Goal: Check status: Check status

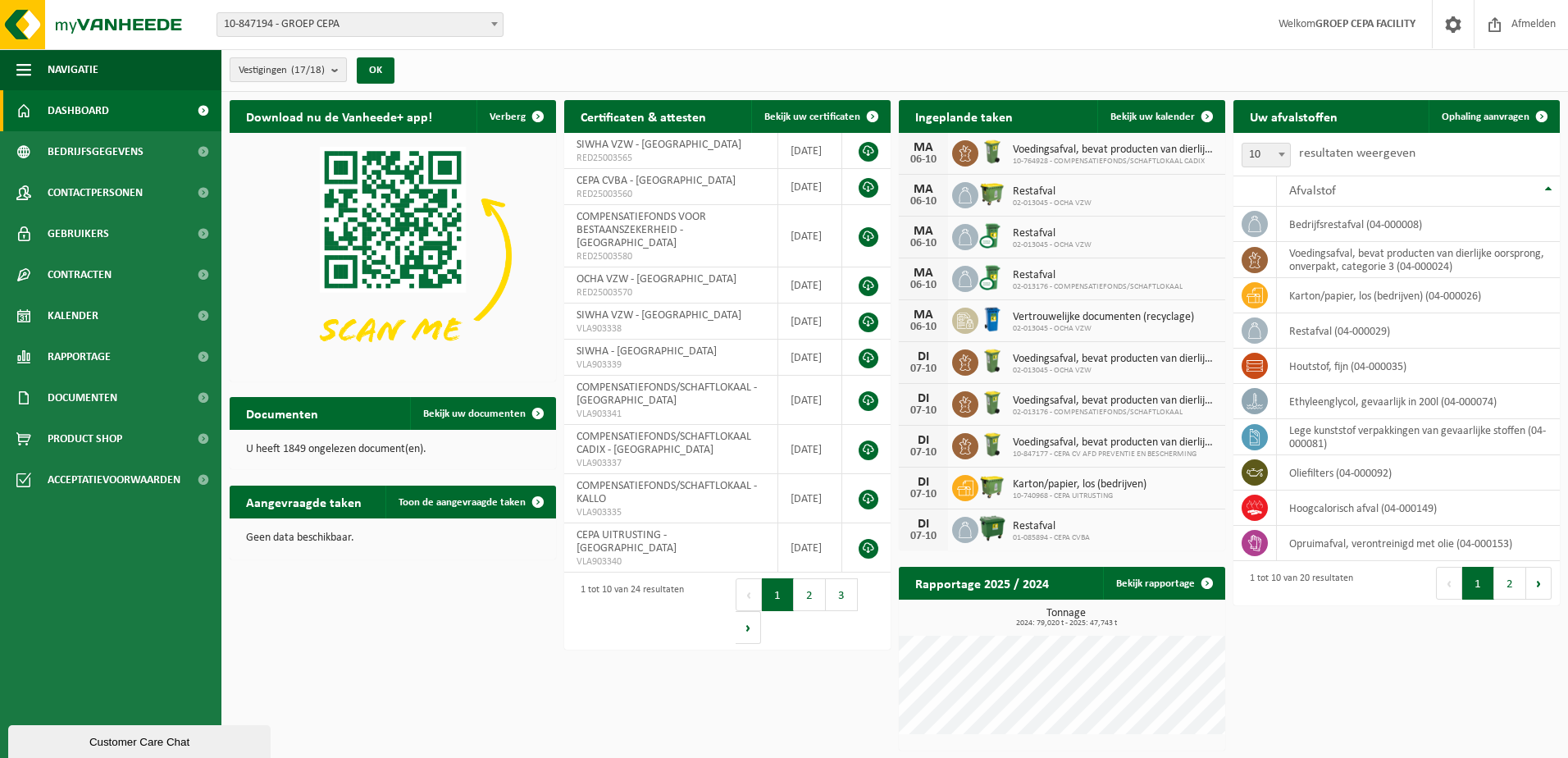
click at [342, 67] on b "submit" at bounding box center [339, 70] width 15 height 23
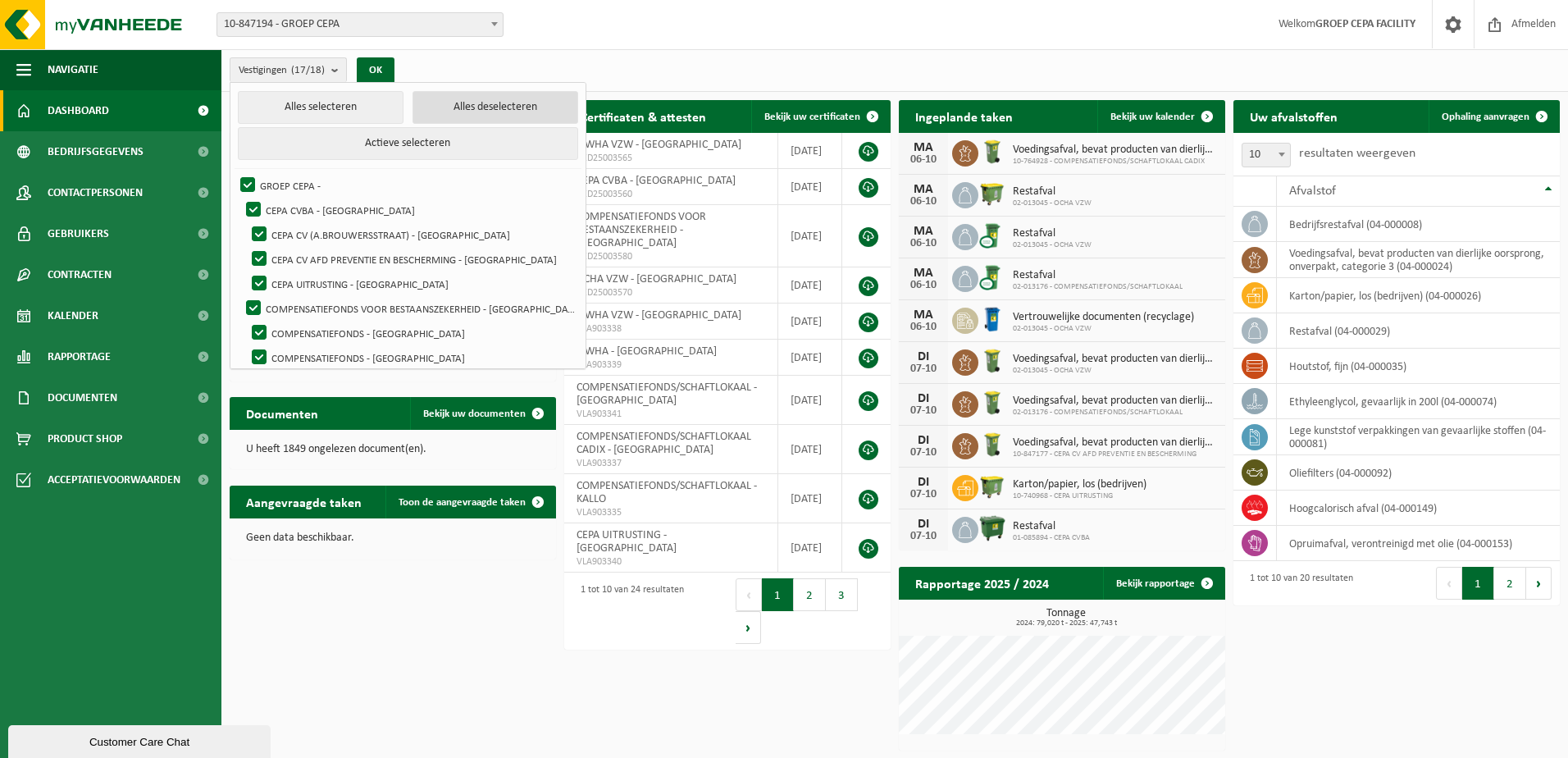
drag, startPoint x: 439, startPoint y: 97, endPoint x: 422, endPoint y: 126, distance: 33.6
click at [439, 98] on button "Alles deselecteren" at bounding box center [495, 107] width 166 height 33
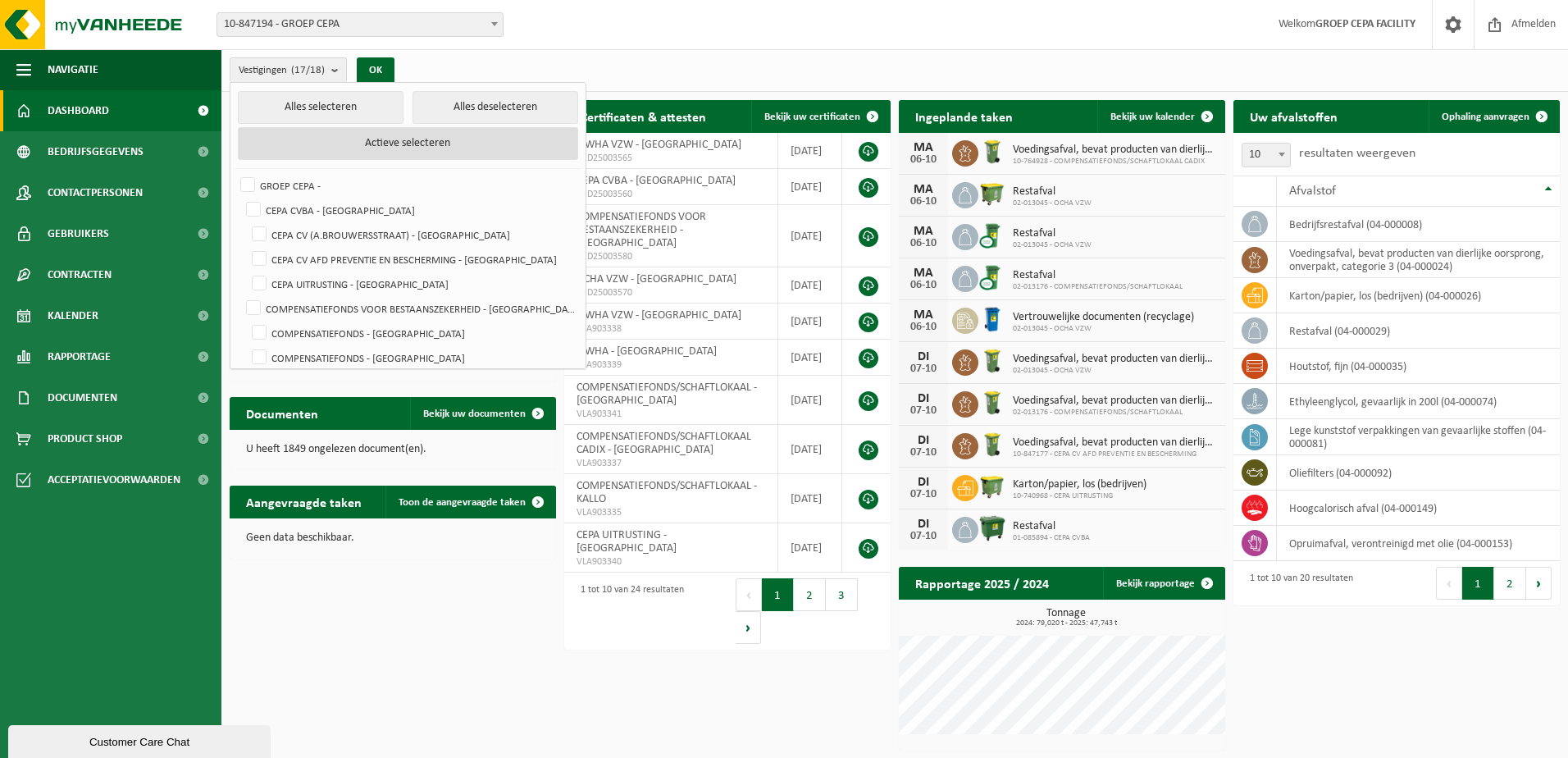
checkbox input "false"
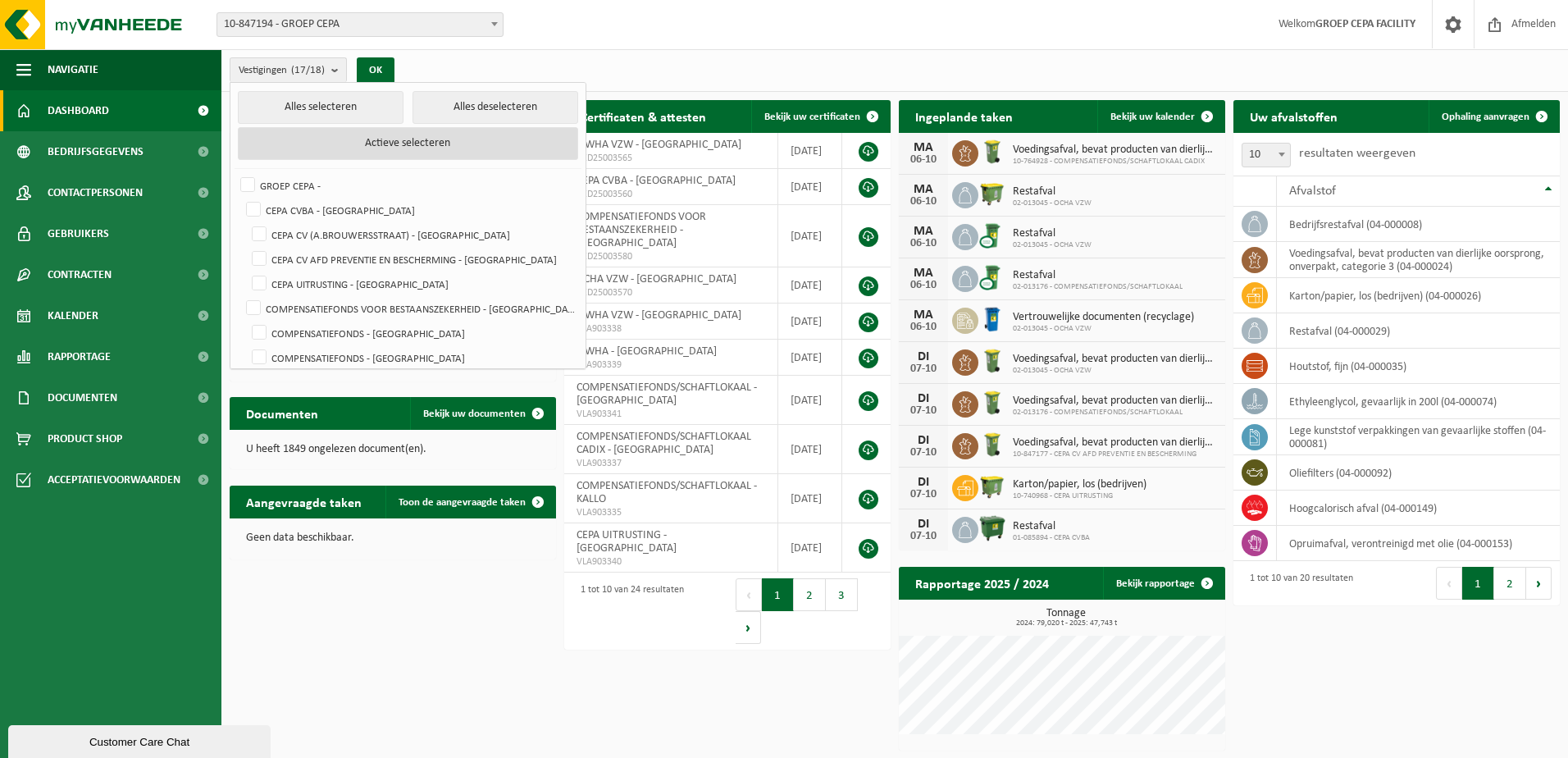
checkbox input "false"
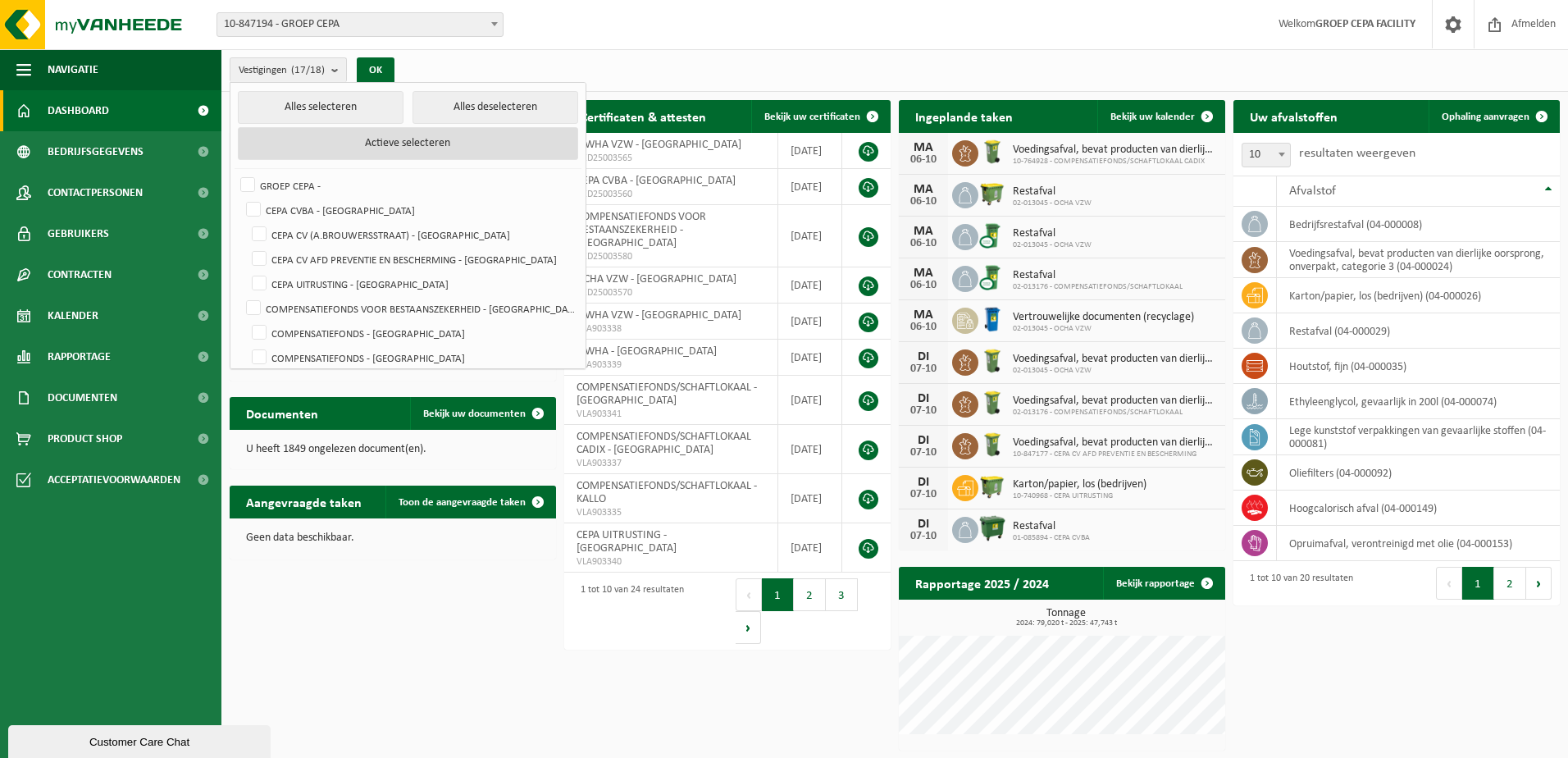
checkbox input "false"
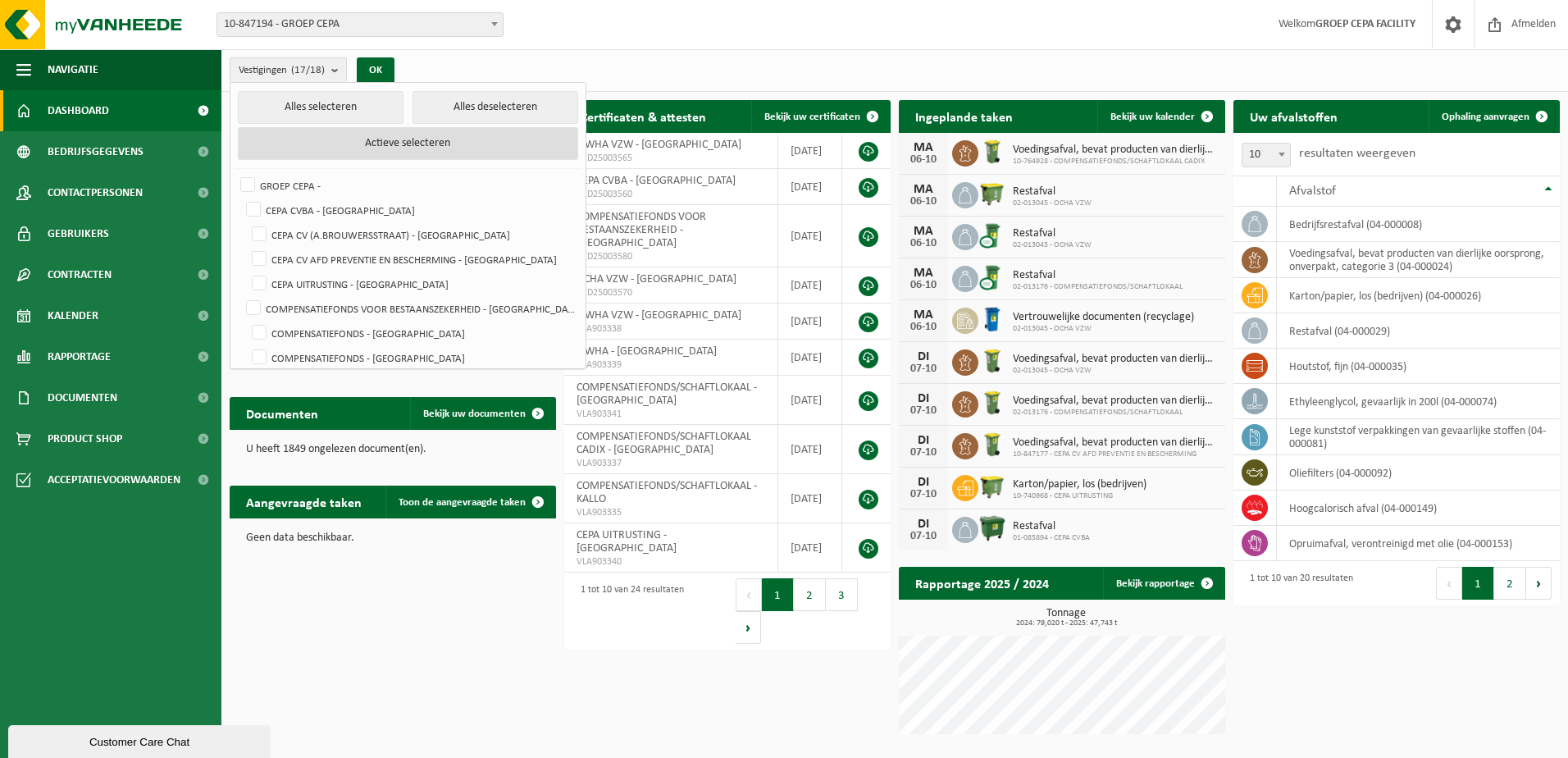
checkbox input "false"
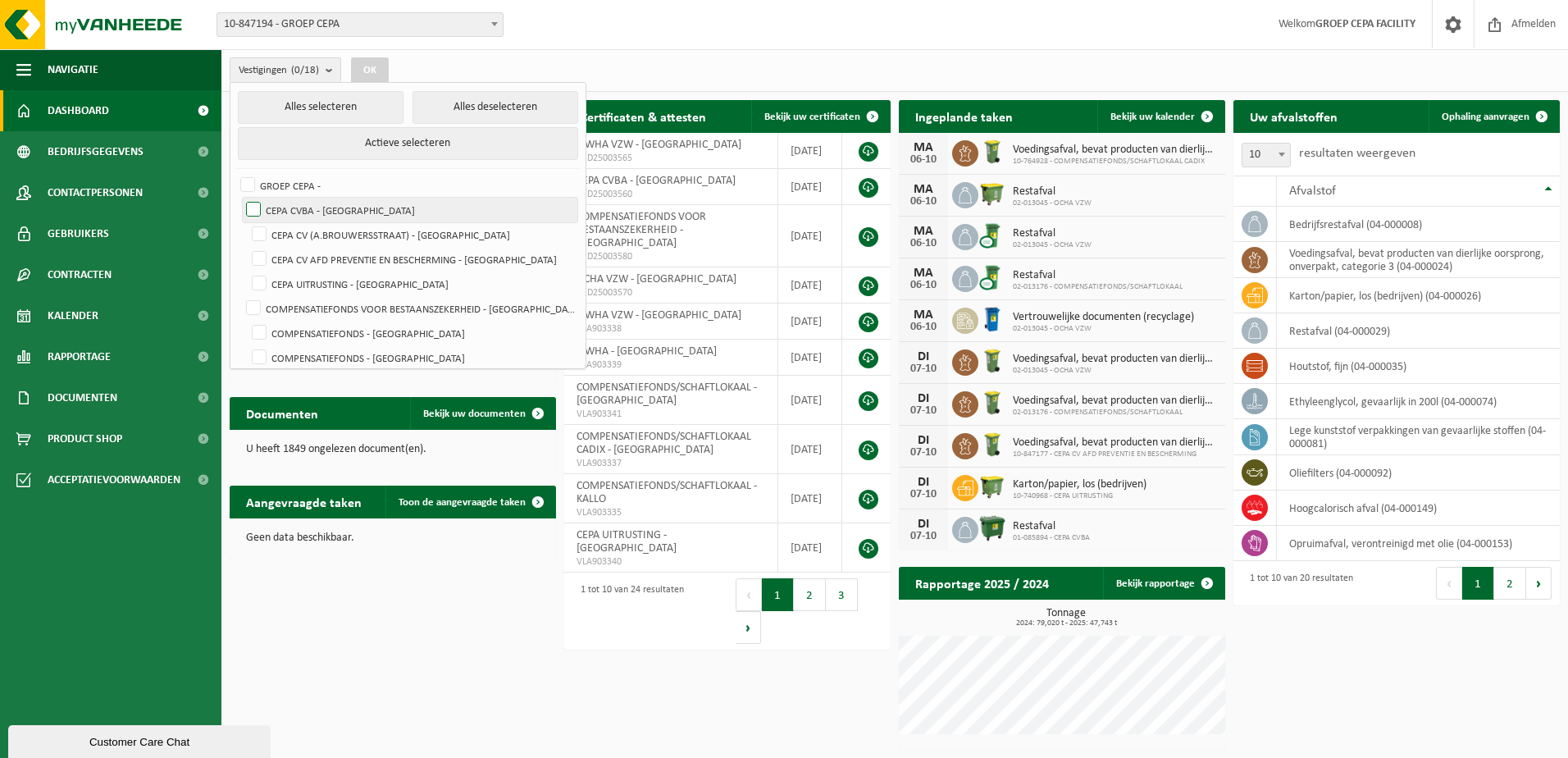
click at [449, 208] on label "CEPA CVBA - [GEOGRAPHIC_DATA]" at bounding box center [409, 210] width 335 height 25
click at [241, 197] on input "CEPA CVBA - [GEOGRAPHIC_DATA]" at bounding box center [240, 197] width 1 height 1
checkbox input "true"
click at [368, 64] on button "OK" at bounding box center [370, 71] width 38 height 26
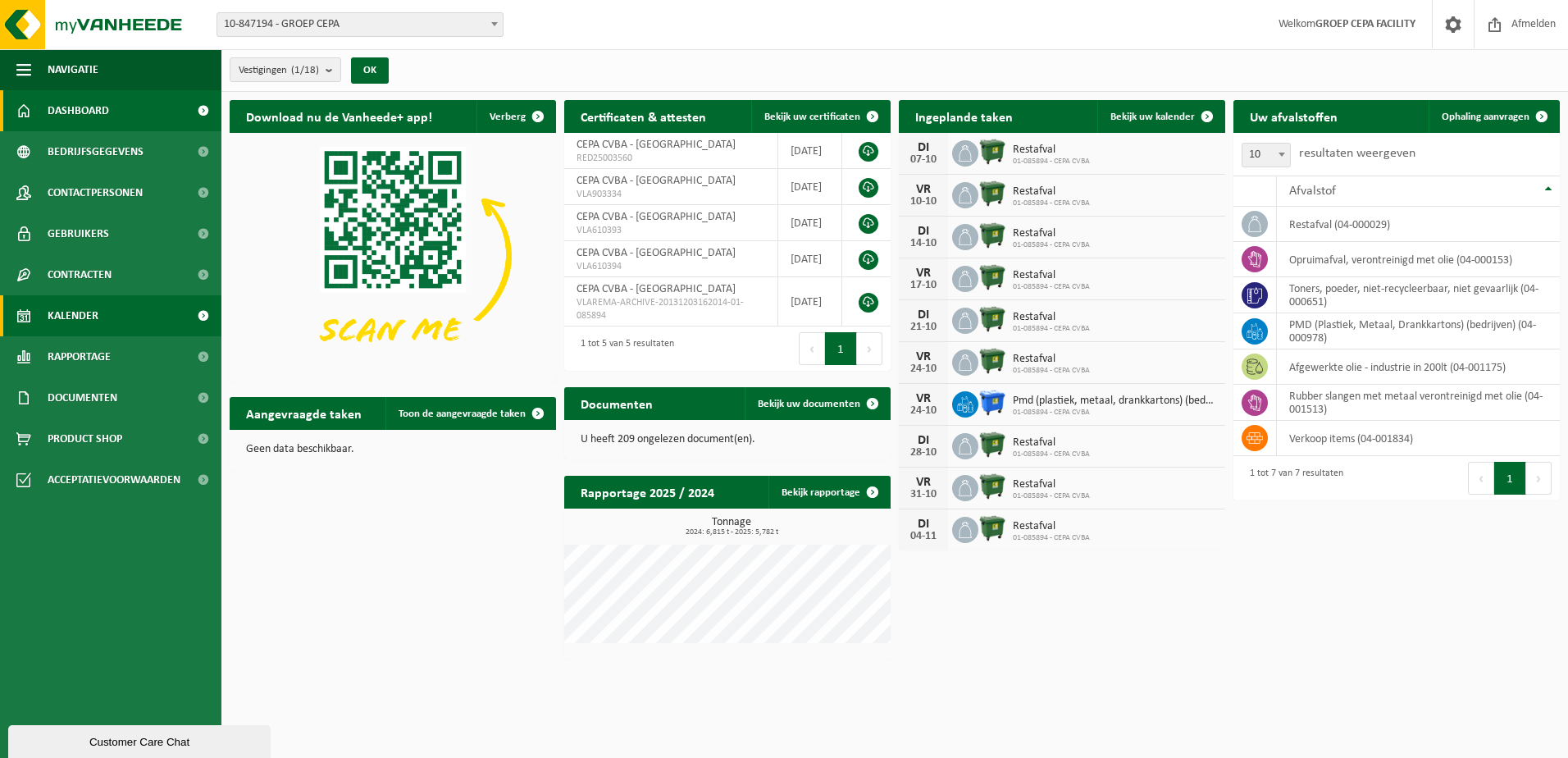
click at [52, 311] on span "Kalender" at bounding box center [73, 315] width 51 height 41
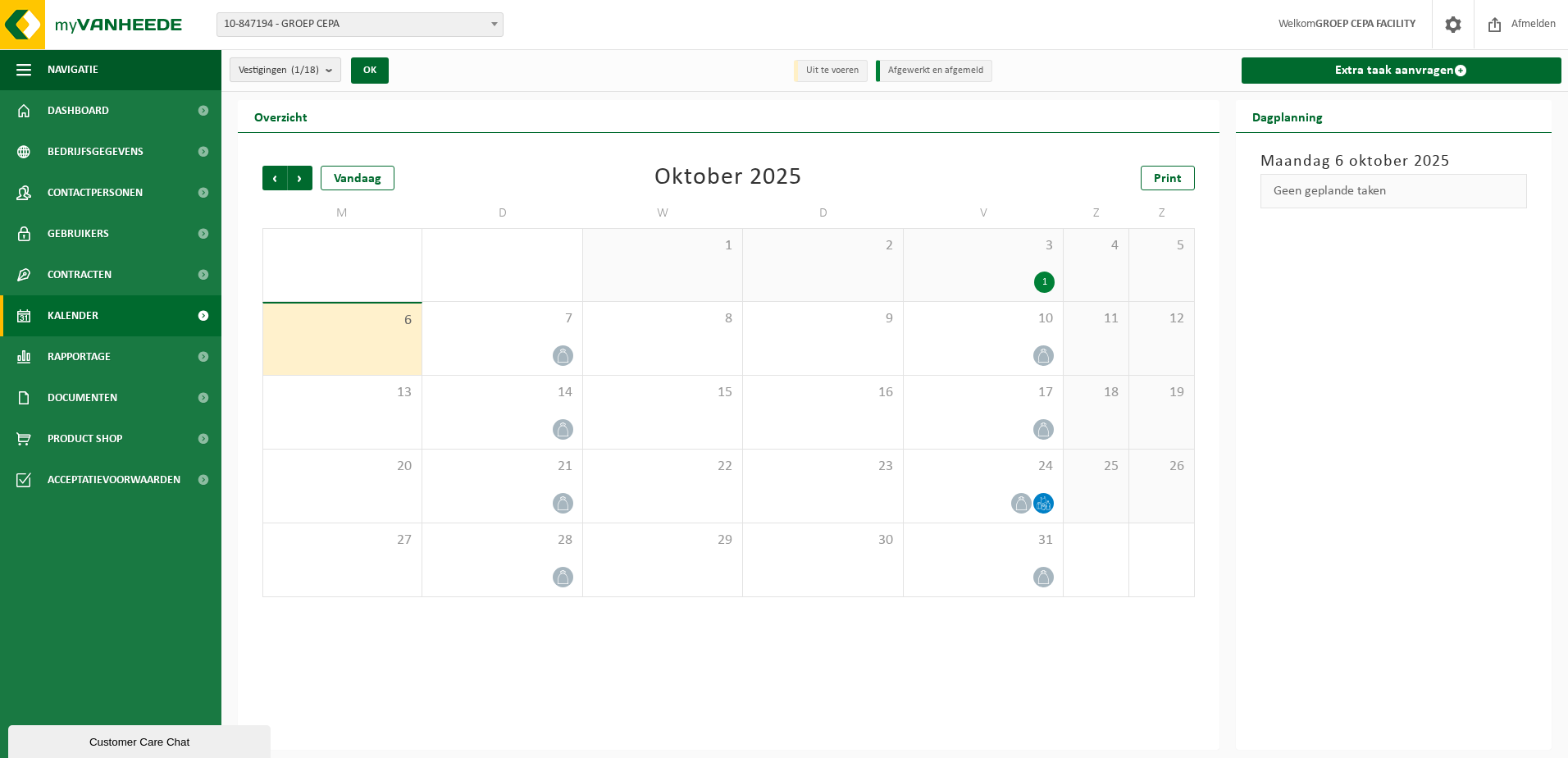
click at [328, 68] on b "submit" at bounding box center [333, 70] width 15 height 23
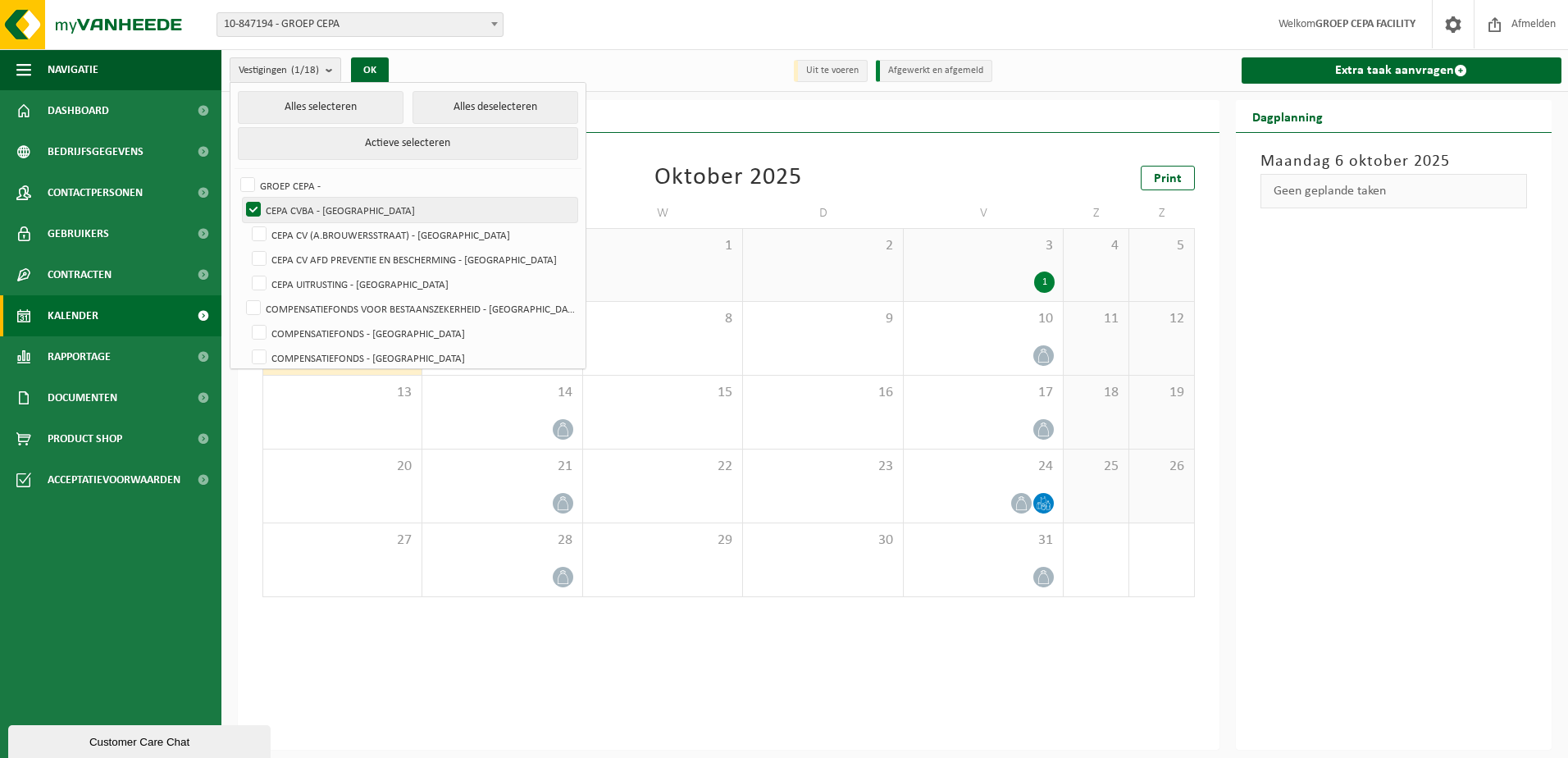
click at [257, 204] on label "CEPA CVBA - [GEOGRAPHIC_DATA]" at bounding box center [409, 210] width 335 height 25
click at [241, 197] on input "CEPA CVBA - [GEOGRAPHIC_DATA]" at bounding box center [240, 197] width 1 height 1
checkbox input "false"
click at [256, 230] on label "CEPA CV (A.BROUWERSSTRAAT) - [GEOGRAPHIC_DATA]" at bounding box center [412, 235] width 329 height 25
click at [246, 223] on input "CEPA CV (A.BROUWERSSTRAAT) - [GEOGRAPHIC_DATA]" at bounding box center [245, 222] width 1 height 1
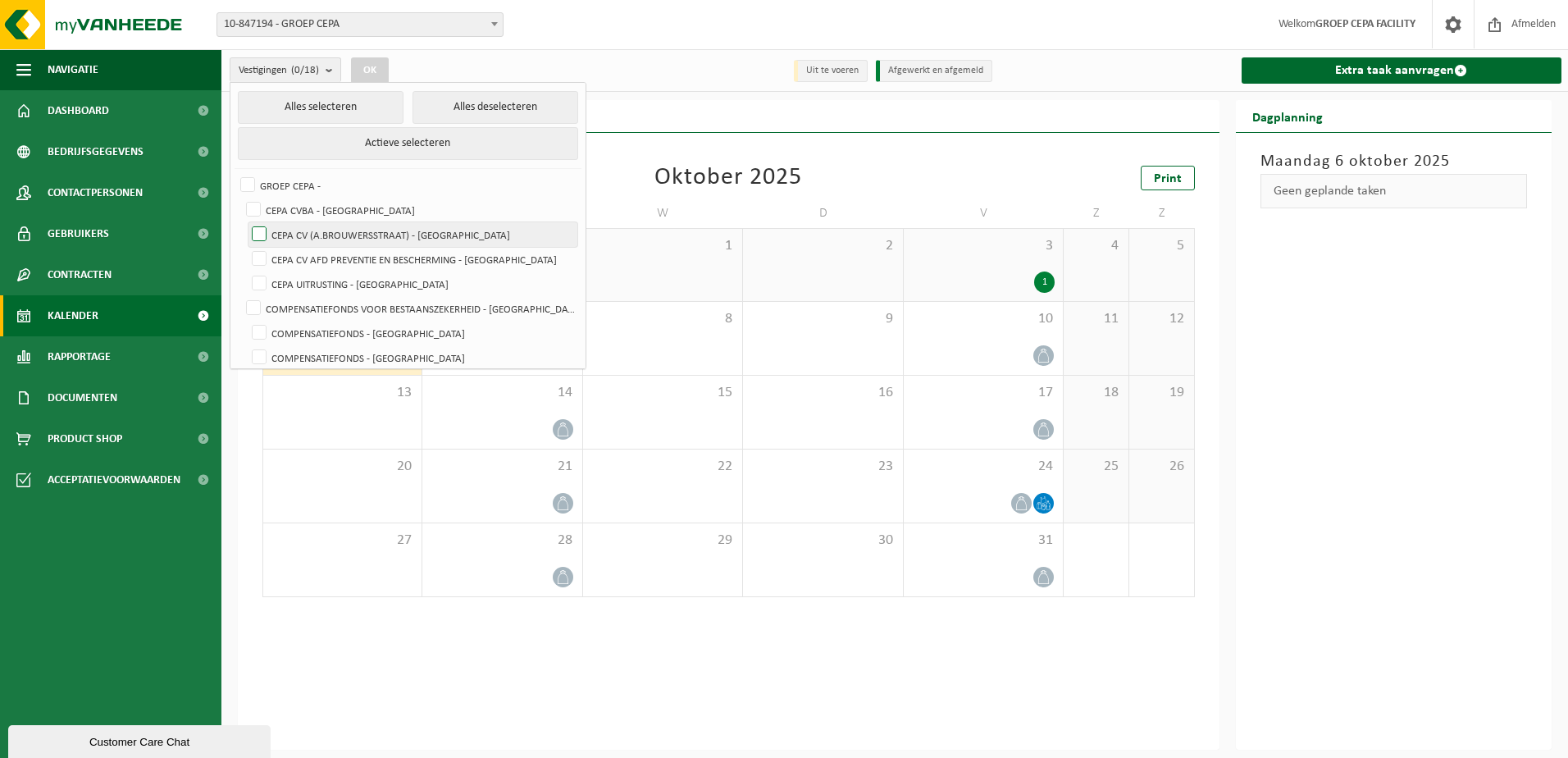
checkbox input "true"
click at [371, 64] on button "OK" at bounding box center [370, 71] width 38 height 26
